Goal: Task Accomplishment & Management: Use online tool/utility

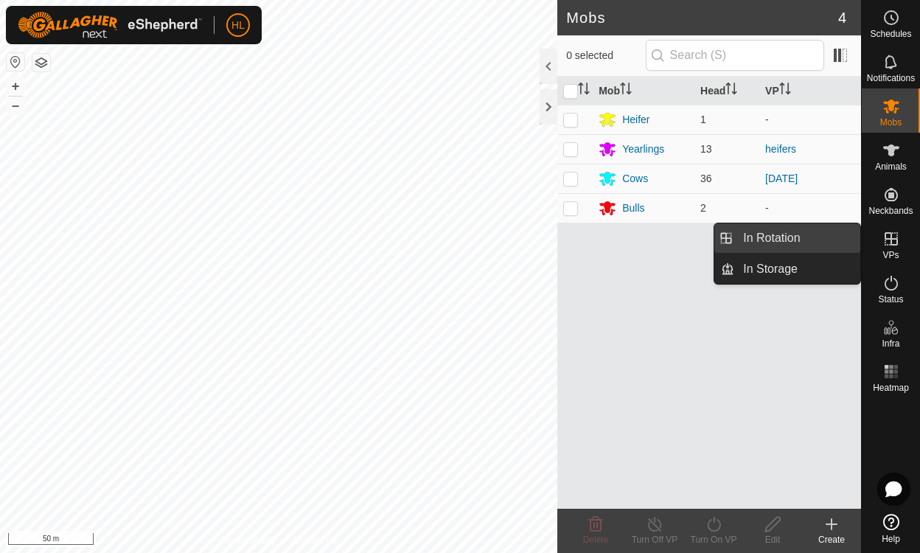
click at [822, 235] on link "In Rotation" at bounding box center [797, 237] width 126 height 29
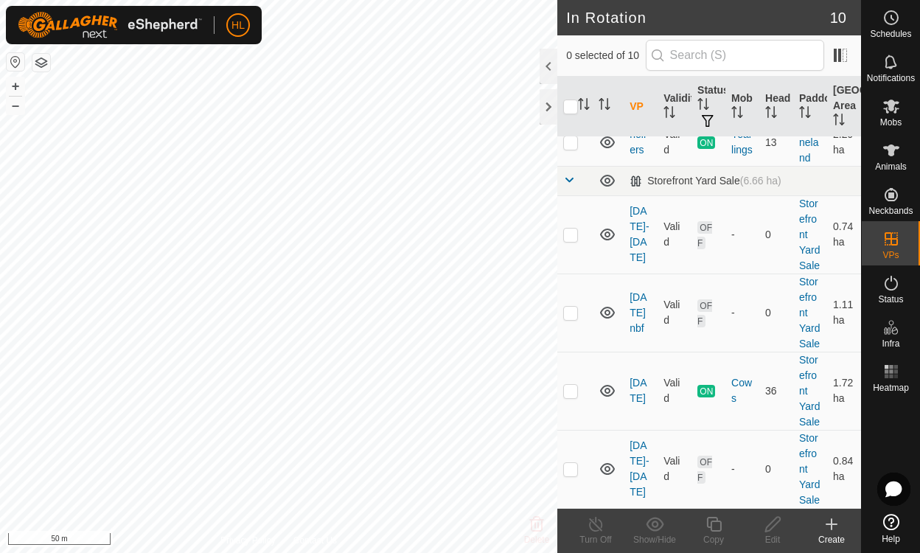
scroll to position [465, 0]
click at [643, 291] on link "[DATE] nbf" at bounding box center [637, 312] width 17 height 43
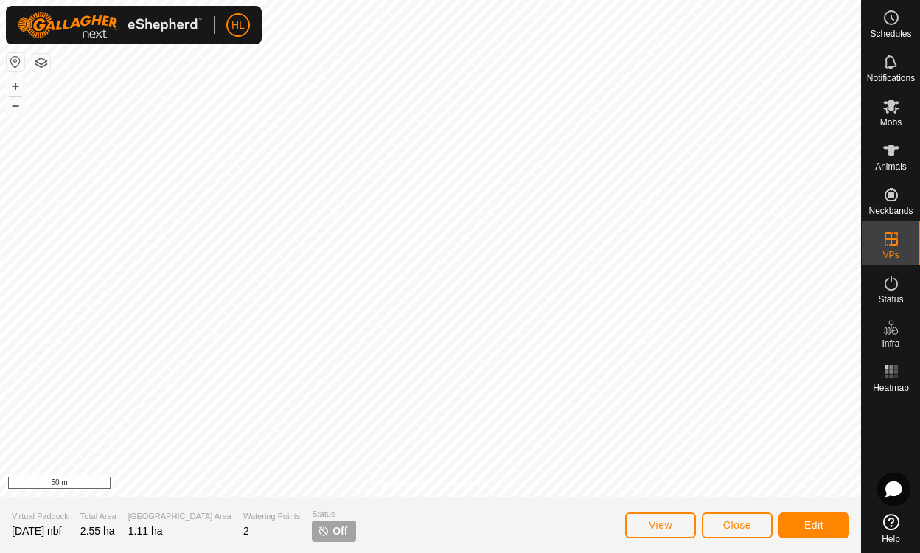
click at [818, 521] on span "Edit" at bounding box center [813, 525] width 19 height 12
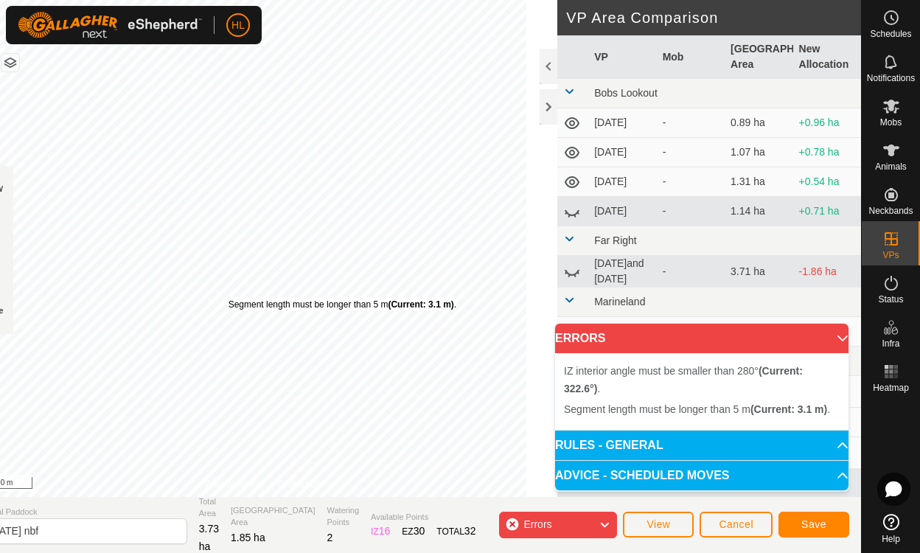
click at [259, 298] on div "Segment length must be longer than 5 m (Current: 3.1 m) ." at bounding box center [342, 304] width 228 height 13
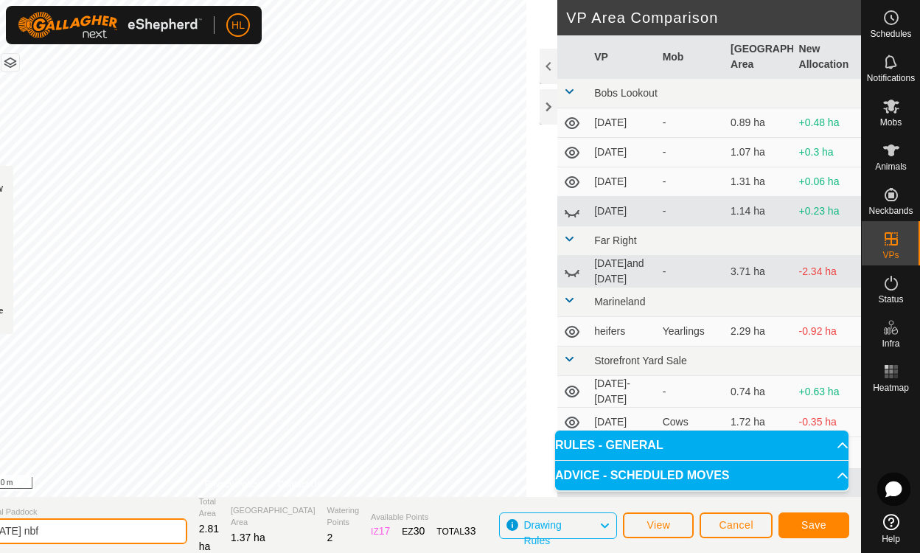
click at [88, 535] on input "[DATE] nbf" at bounding box center [84, 531] width 206 height 26
type input "[DATE]-[DATE]"
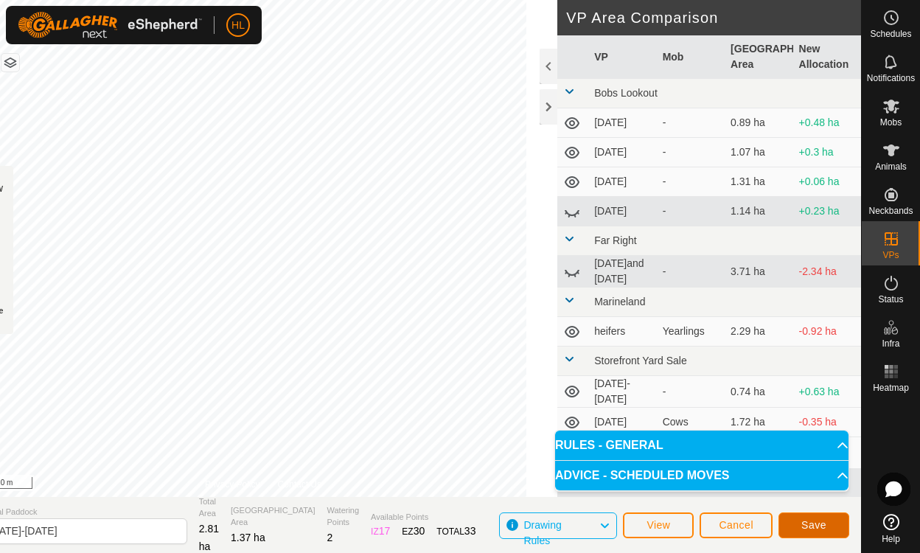
click at [816, 514] on button "Save" at bounding box center [813, 525] width 71 height 26
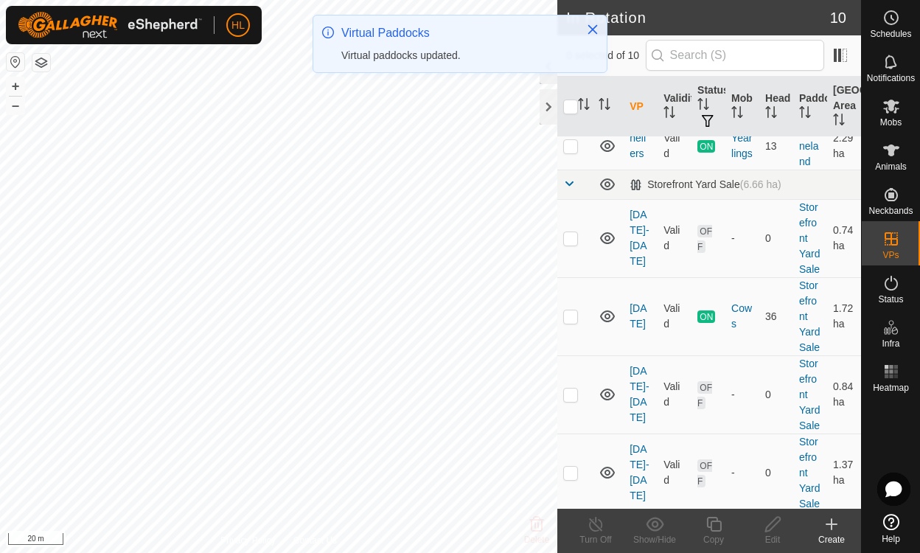
scroll to position [465, 0]
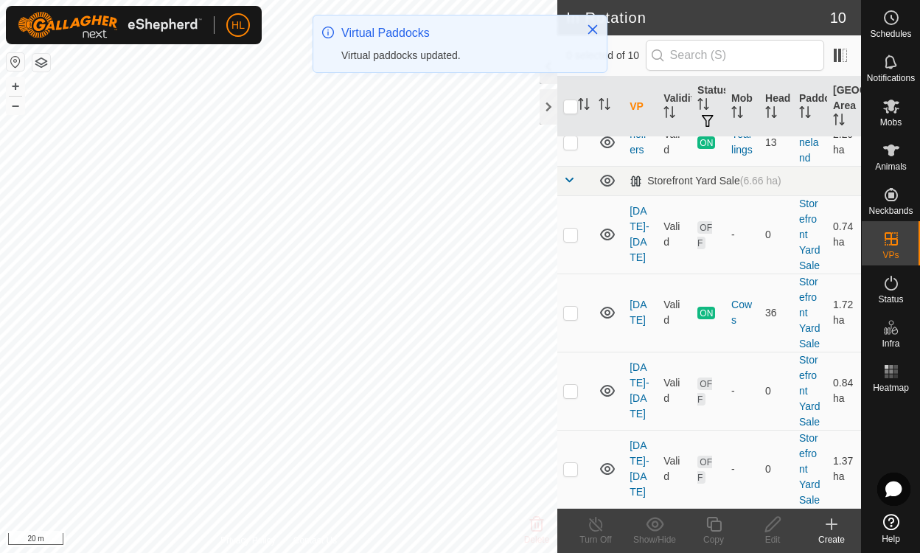
click at [882, 145] on icon at bounding box center [891, 150] width 18 height 18
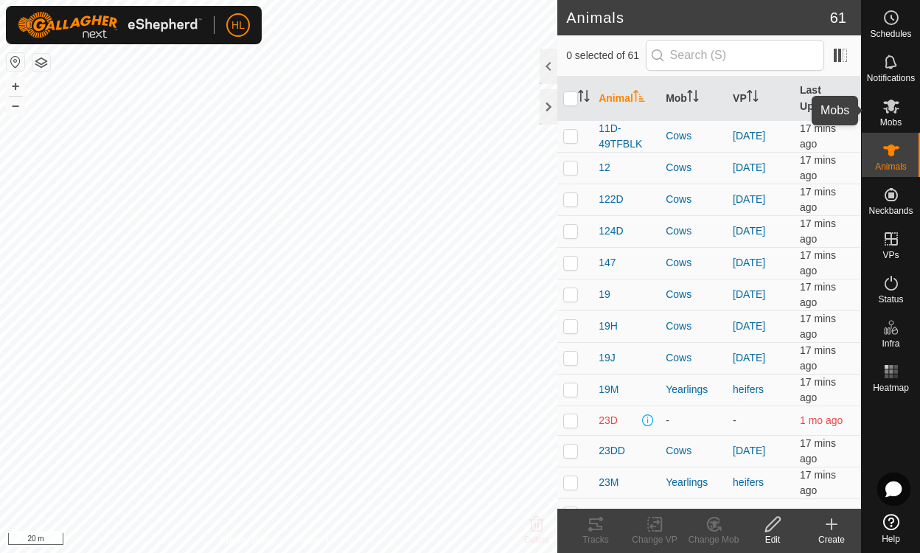
click at [892, 116] on es-mob-svg-icon at bounding box center [891, 106] width 27 height 24
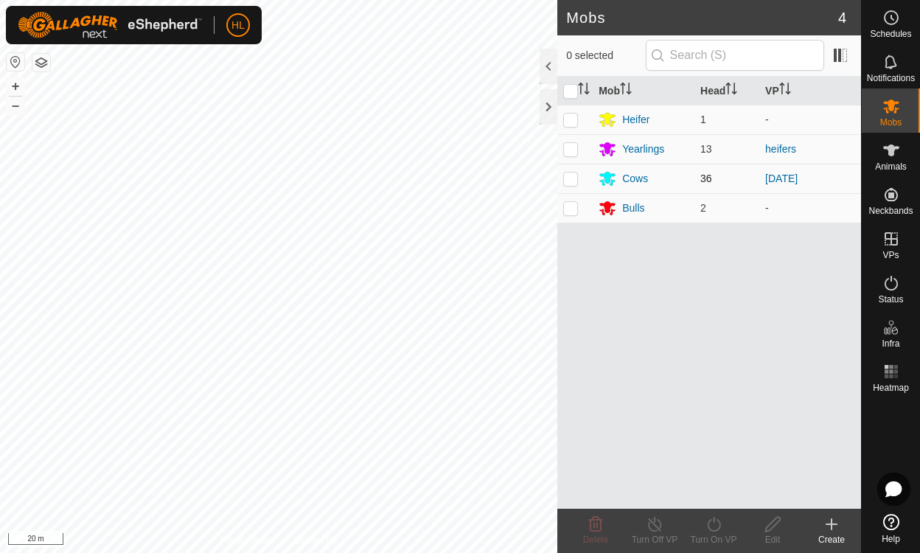
click at [577, 178] on p-checkbox at bounding box center [570, 178] width 15 height 12
checkbox input "true"
click at [710, 530] on icon at bounding box center [713, 524] width 13 height 15
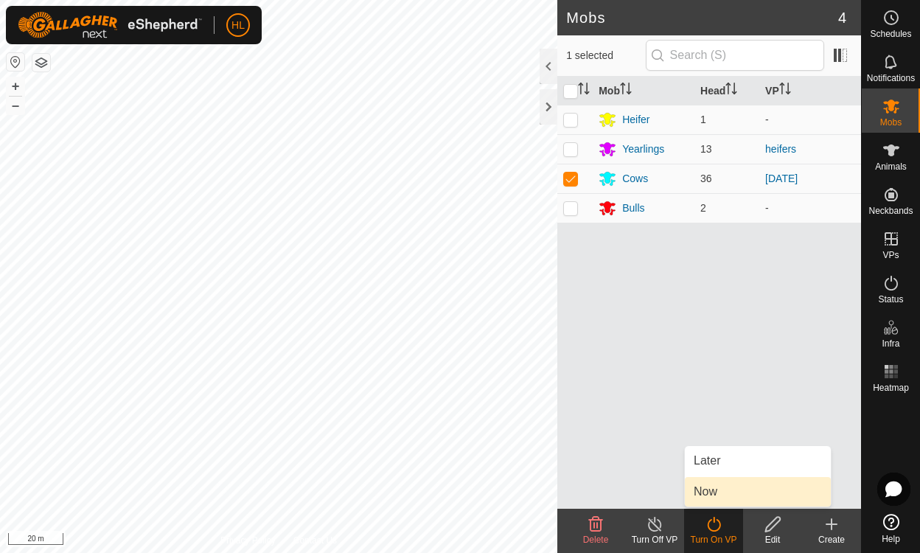
click at [701, 491] on link "Now" at bounding box center [758, 491] width 146 height 29
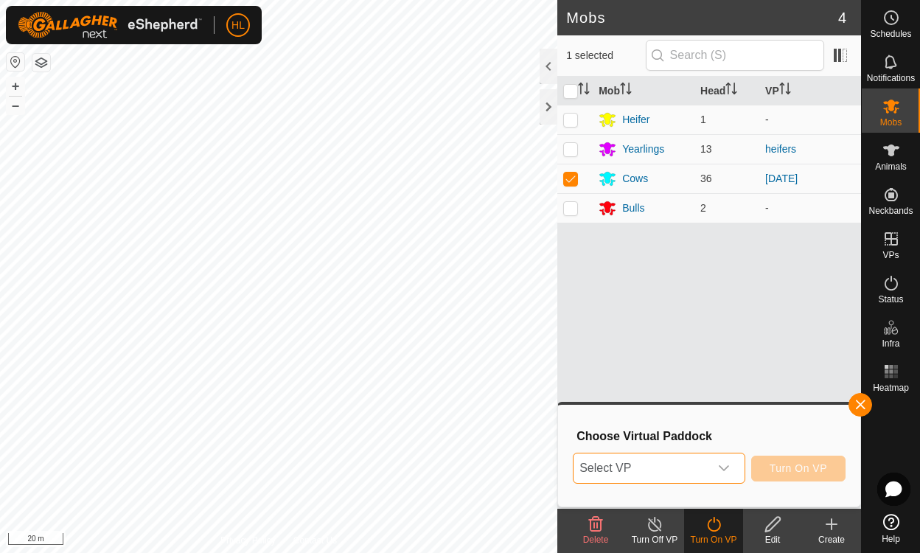
click at [693, 458] on span "Select VP" at bounding box center [640, 467] width 135 height 29
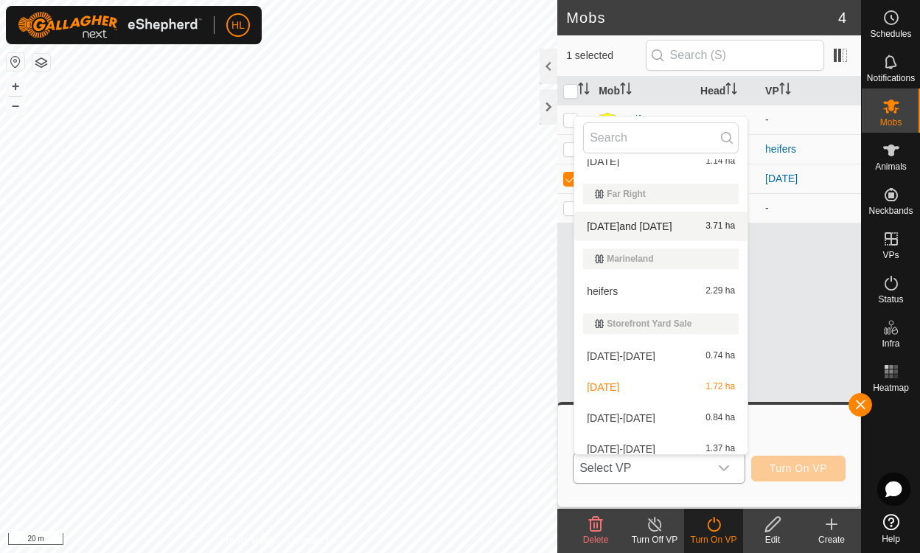
scroll to position [149, 0]
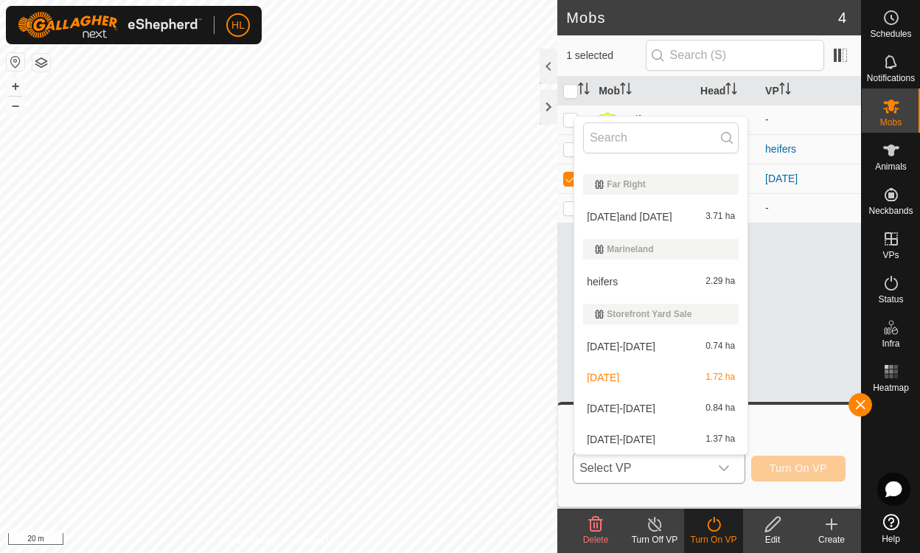
click at [620, 441] on li "[DATE] 1.37 ha" at bounding box center [660, 438] width 173 height 29
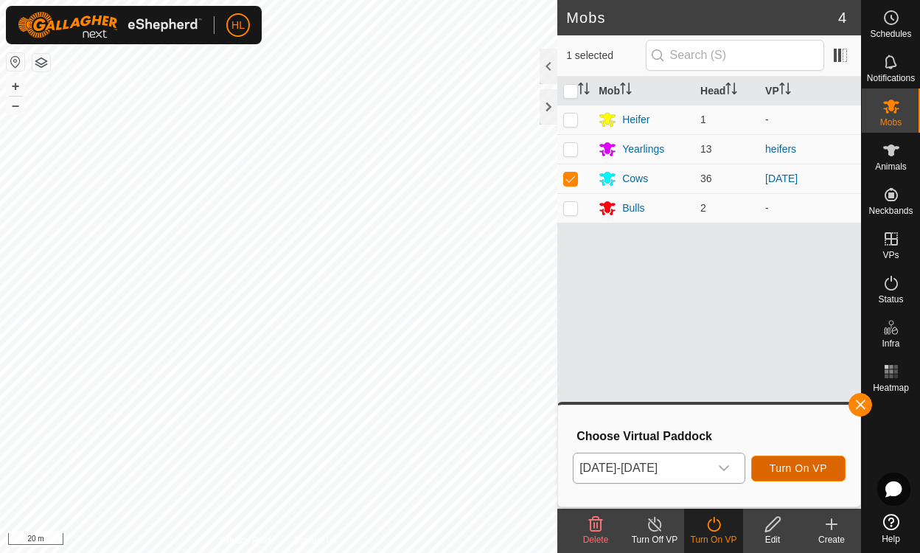
click at [799, 465] on span "Turn On VP" at bounding box center [797, 468] width 57 height 12
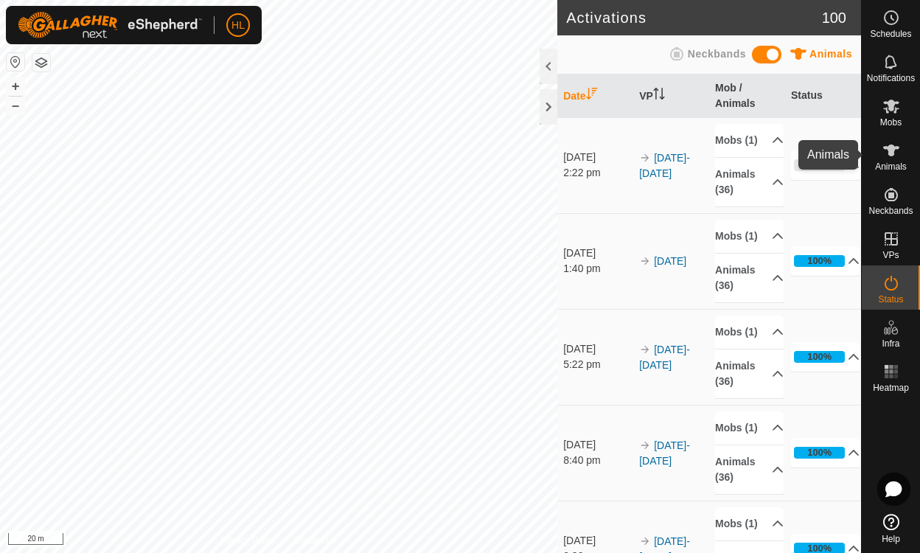
click at [893, 160] on es-animals-svg-icon at bounding box center [891, 151] width 27 height 24
